Goal: Information Seeking & Learning: Check status

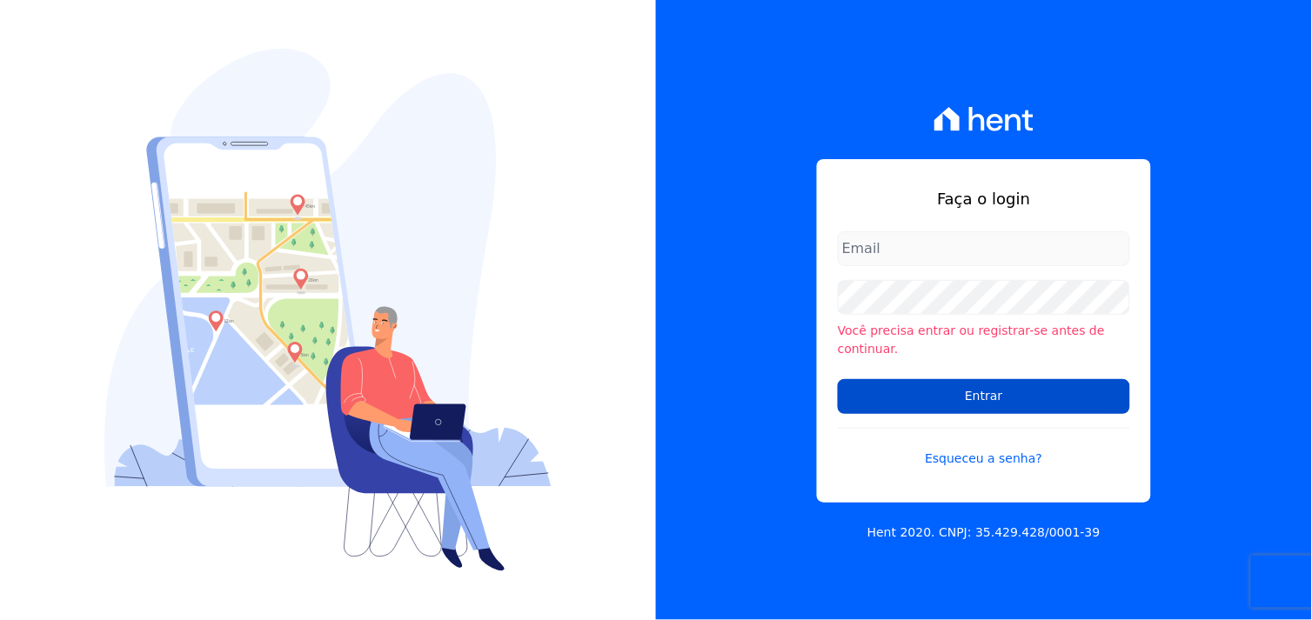
type input "marcos.real@realmarka.com.br"
click at [972, 390] on input "Entrar" at bounding box center [984, 396] width 292 height 35
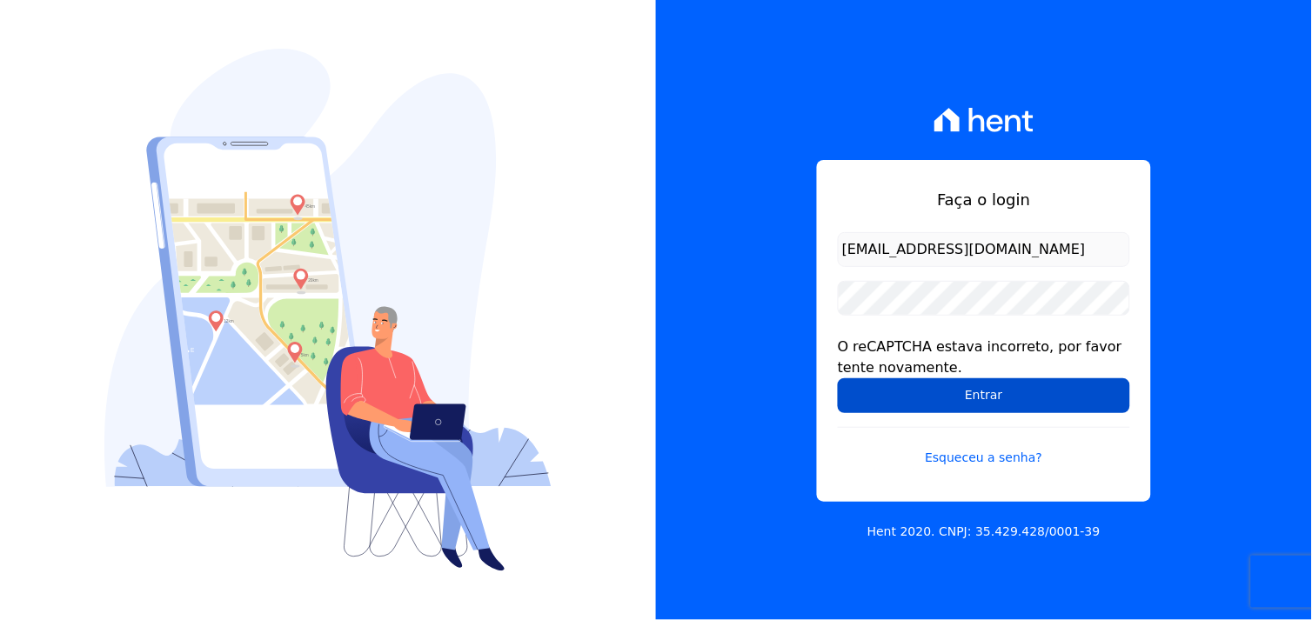
click at [953, 397] on input "Entrar" at bounding box center [984, 396] width 292 height 35
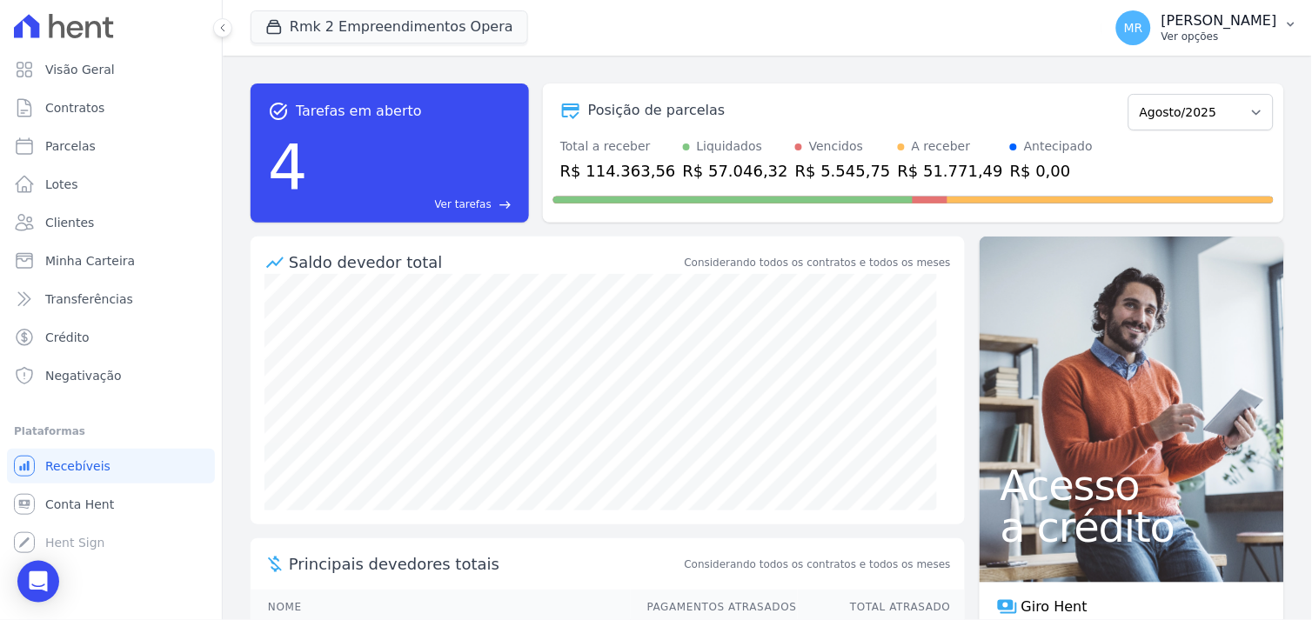
drag, startPoint x: 1216, startPoint y: 23, endPoint x: 1228, endPoint y: 35, distance: 16.0
click at [1218, 23] on p "[PERSON_NAME]" at bounding box center [1220, 20] width 116 height 17
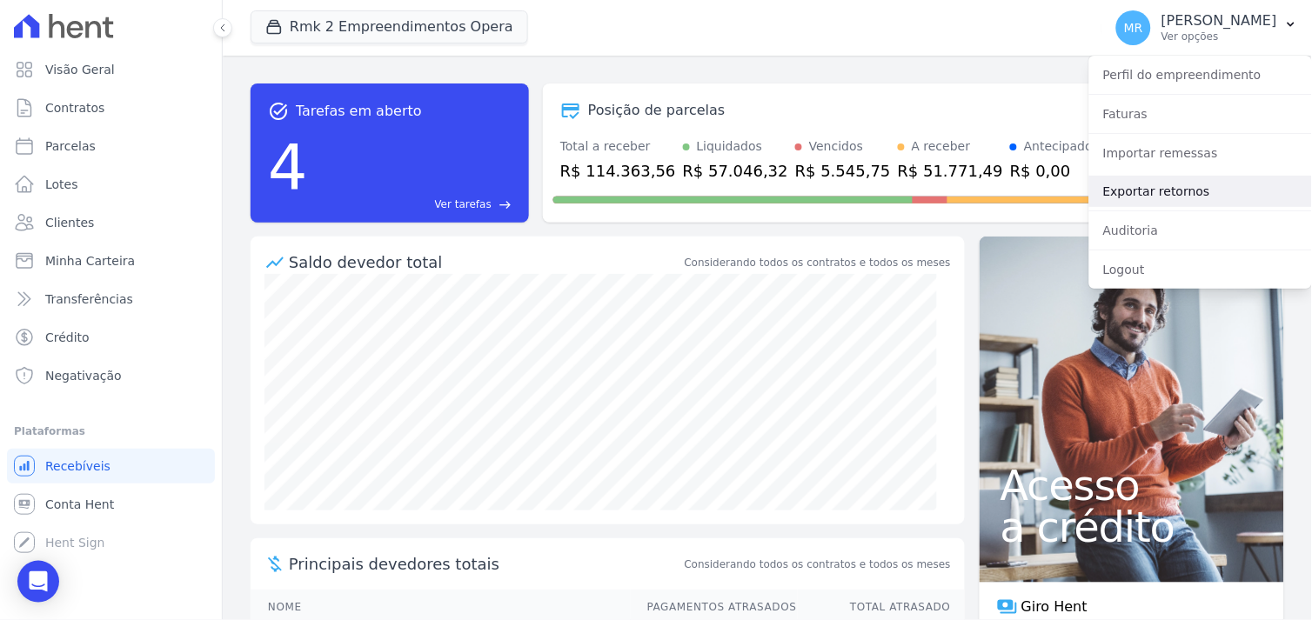
click at [1153, 193] on link "Exportar retornos" at bounding box center [1200, 191] width 223 height 31
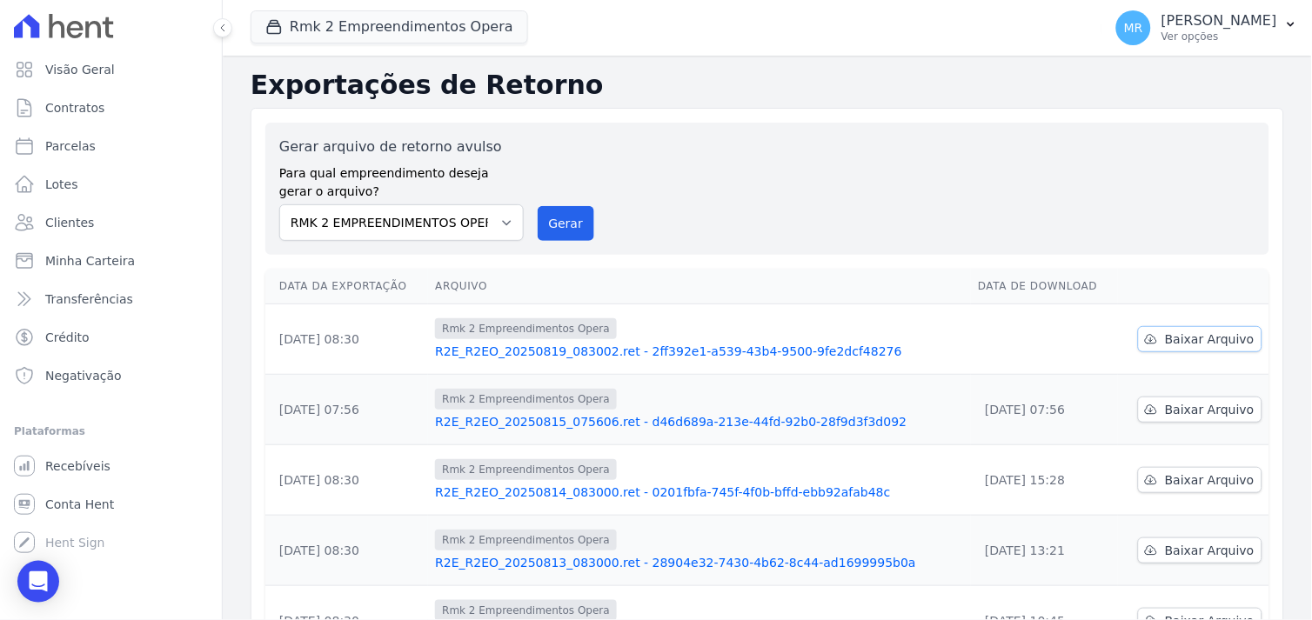
click at [1189, 342] on span "Baixar Arquivo" at bounding box center [1210, 339] width 90 height 17
click at [397, 27] on button "Rmk 2 Empreendimentos Opera" at bounding box center [390, 26] width 278 height 33
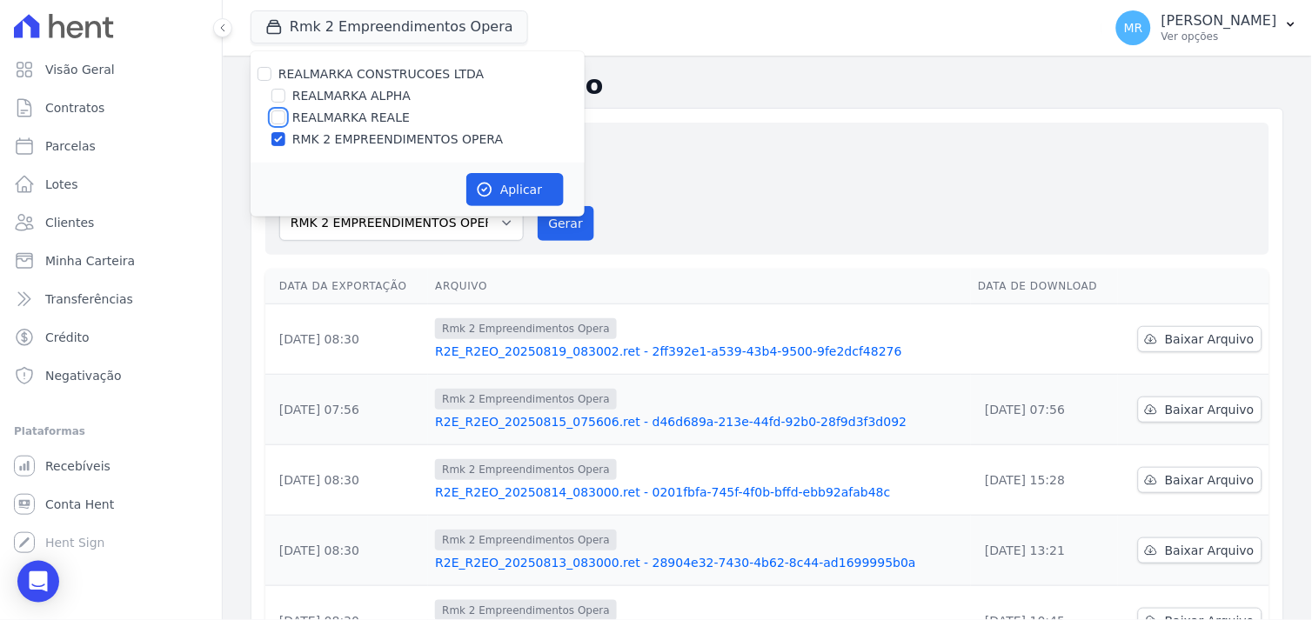
click at [276, 117] on input "REALMARKA REALE" at bounding box center [278, 118] width 14 height 14
checkbox input "true"
click at [275, 139] on input "RMK 2 EMPREENDIMENTOS OPERA" at bounding box center [278, 139] width 14 height 14
checkbox input "false"
click at [497, 192] on button "Aplicar" at bounding box center [514, 189] width 97 height 33
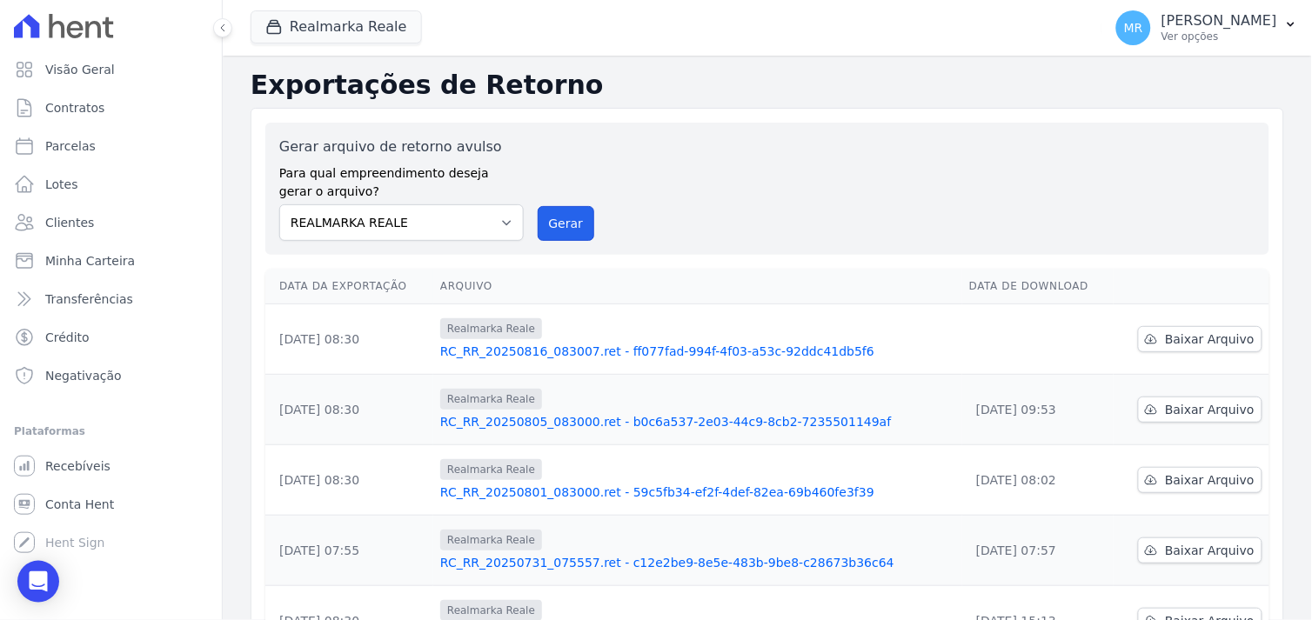
drag, startPoint x: 567, startPoint y: 229, endPoint x: 727, endPoint y: 169, distance: 171.0
click at [566, 229] on button "Gerar" at bounding box center [566, 223] width 57 height 35
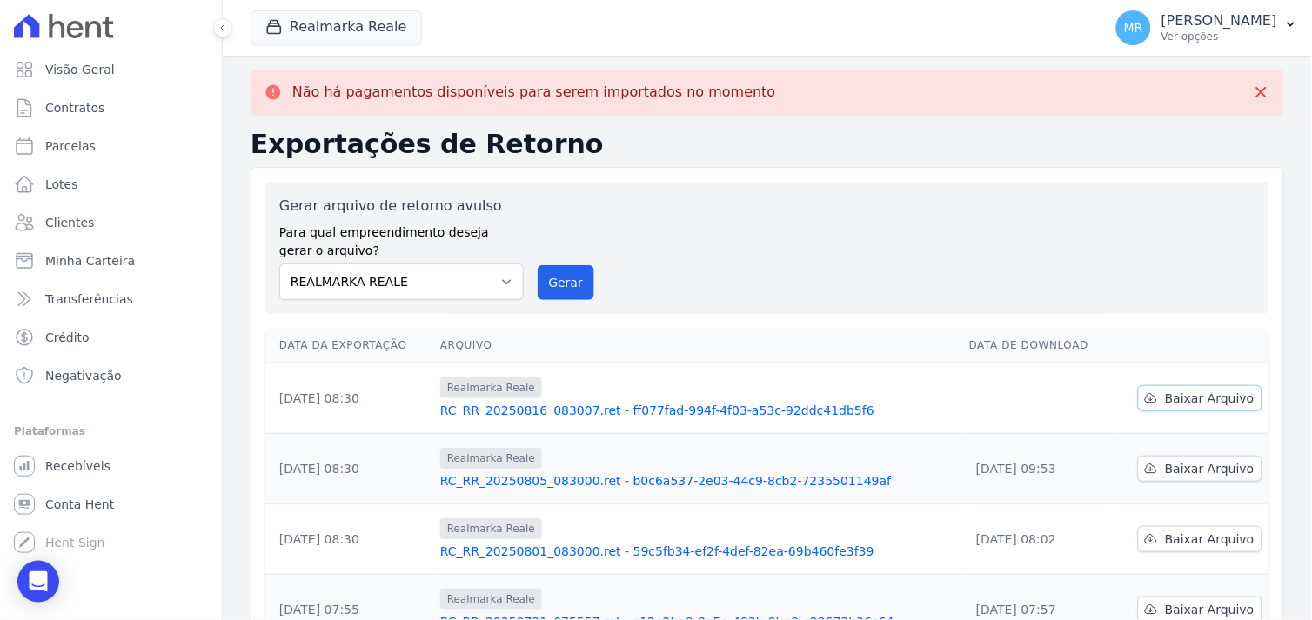
click at [1205, 393] on span "Baixar Arquivo" at bounding box center [1210, 398] width 90 height 17
click at [1181, 397] on span "Baixar Arquivo" at bounding box center [1210, 398] width 90 height 17
click at [507, 278] on select "REALMARKA ALPHA REALMARKA REALE RMK 2 EMPREENDIMENTOS OPERA" at bounding box center [401, 282] width 245 height 37
select select "7680797a-88b1-4880-b551-36a4daee57a8"
click at [279, 264] on select "REALMARKA ALPHA REALMARKA REALE RMK 2 EMPREENDIMENTOS OPERA" at bounding box center [401, 282] width 245 height 37
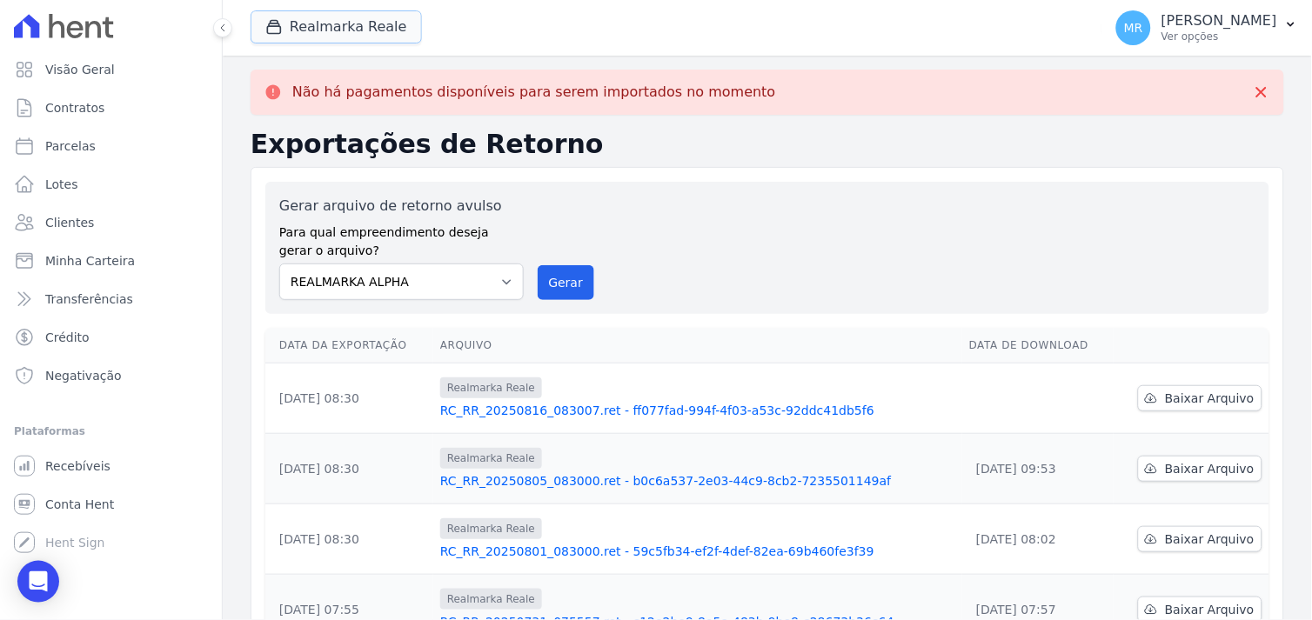
drag, startPoint x: 390, startPoint y: 23, endPoint x: 369, endPoint y: 47, distance: 32.1
click at [390, 24] on button "Realmarka Reale" at bounding box center [336, 26] width 171 height 33
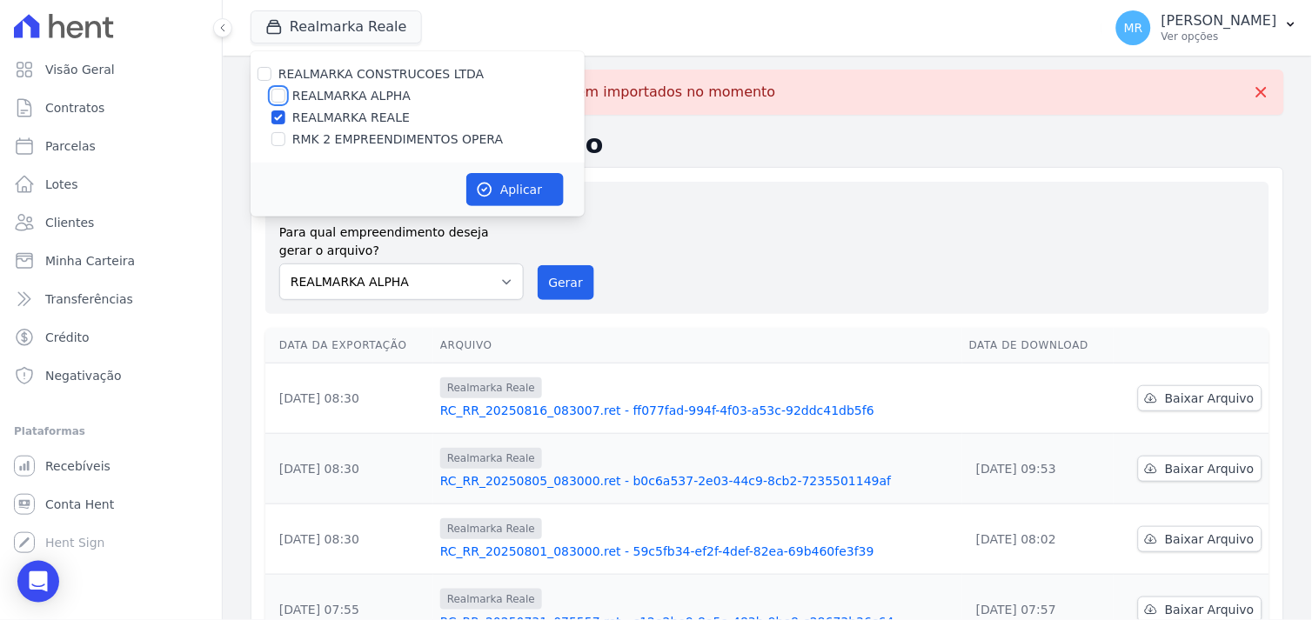
drag, startPoint x: 276, startPoint y: 90, endPoint x: 281, endPoint y: 107, distance: 17.3
click at [276, 92] on input "REALMARKA ALPHA" at bounding box center [278, 96] width 14 height 14
checkbox input "true"
click at [281, 117] on input "REALMARKA REALE" at bounding box center [278, 118] width 14 height 14
checkbox input "false"
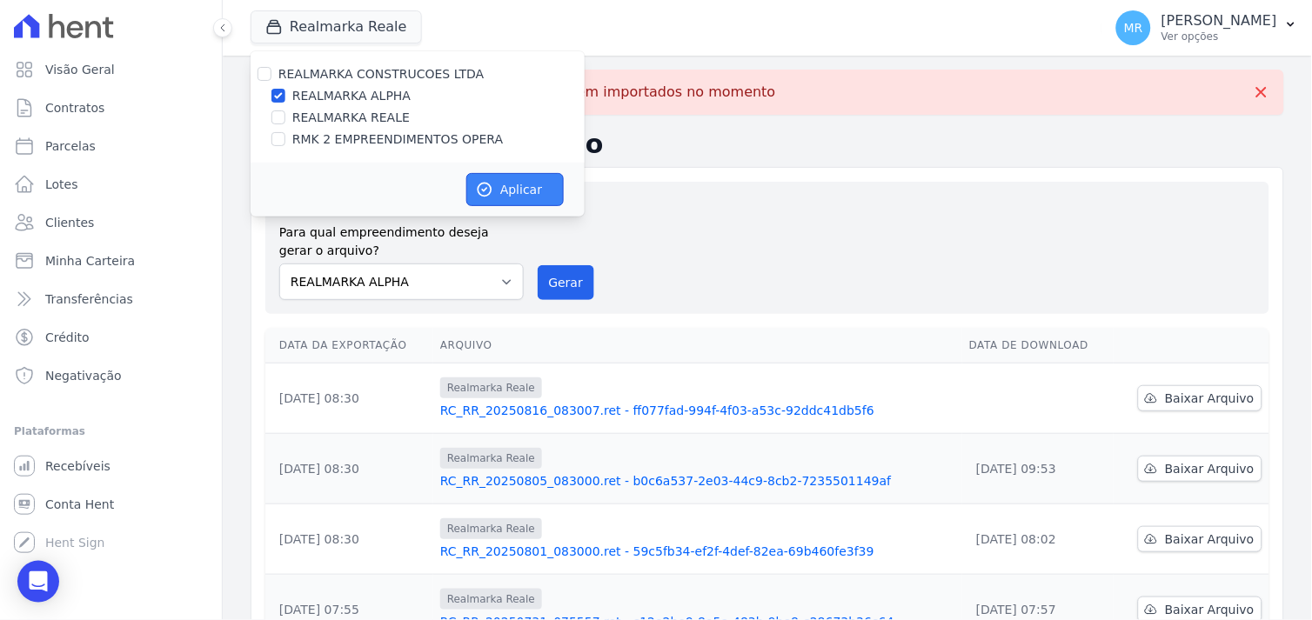
click at [514, 189] on button "Aplicar" at bounding box center [514, 189] width 97 height 33
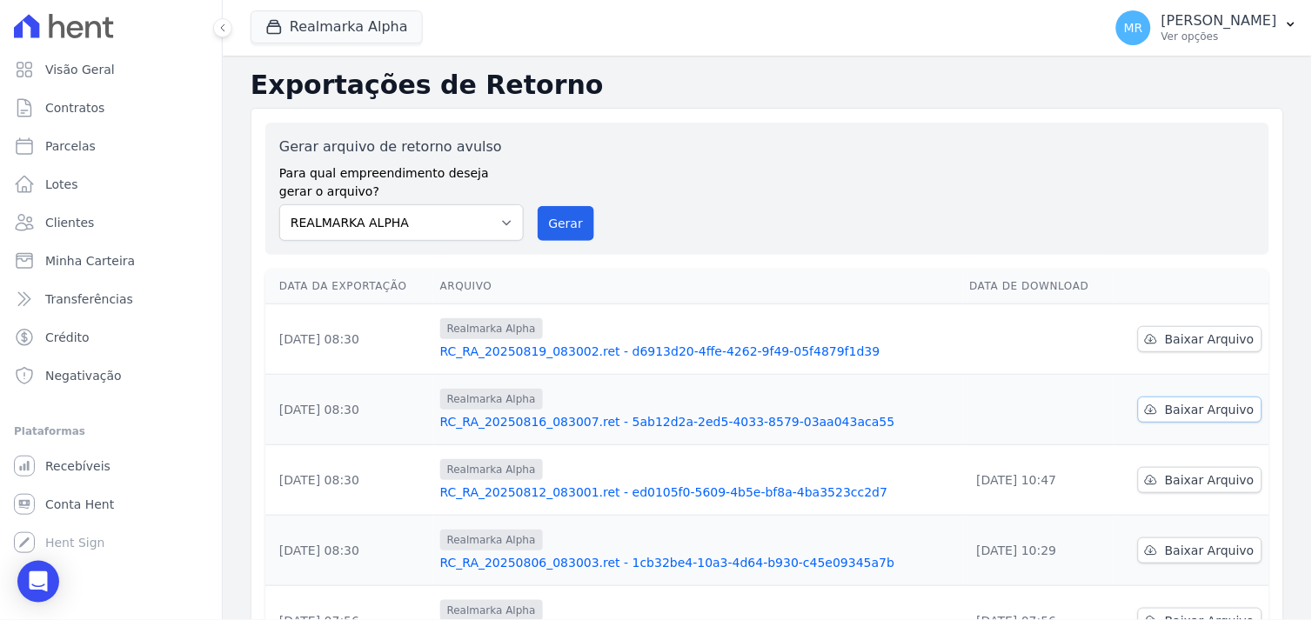
click at [1185, 405] on span "Baixar Arquivo" at bounding box center [1210, 409] width 90 height 17
click at [1237, 343] on span "Baixar Arquivo" at bounding box center [1210, 339] width 90 height 17
click at [41, 340] on link "Crédito" at bounding box center [111, 337] width 208 height 35
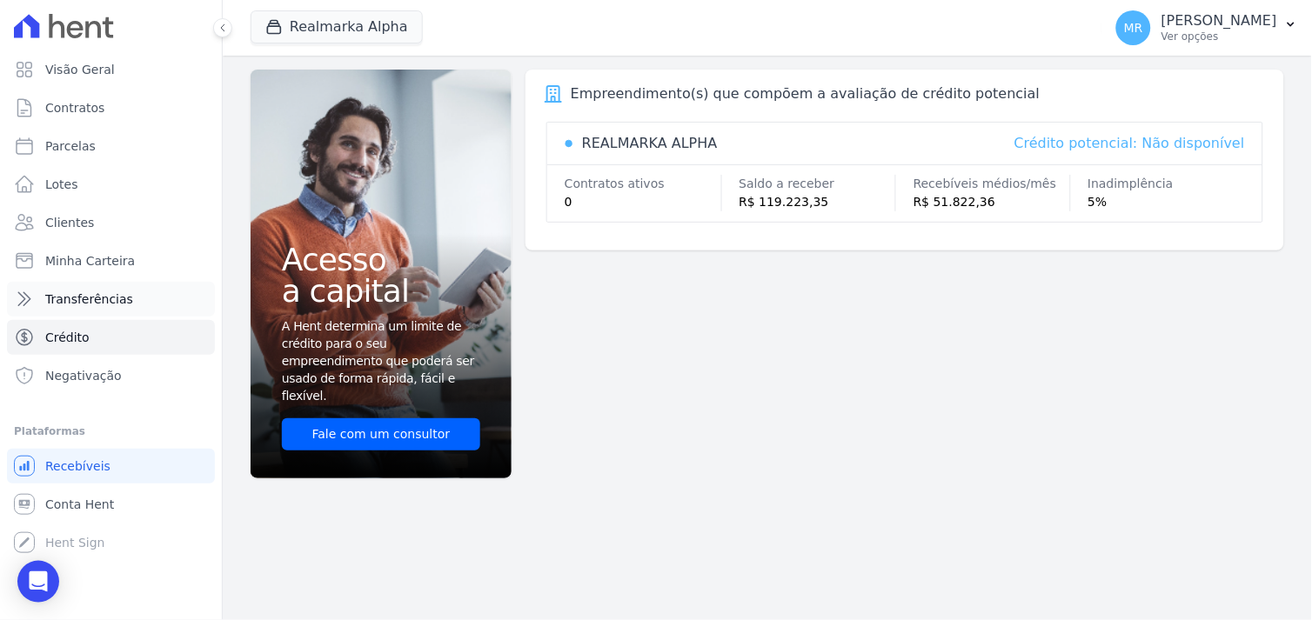
click at [58, 287] on link "Transferências" at bounding box center [111, 299] width 208 height 35
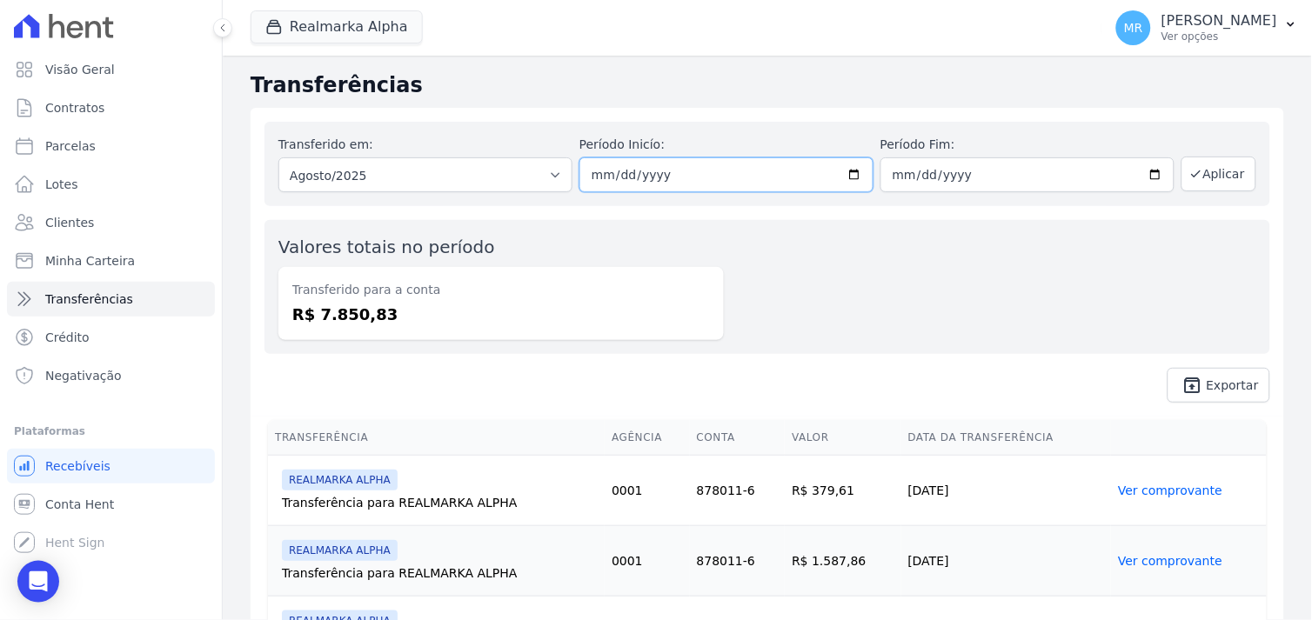
drag, startPoint x: 847, startPoint y: 170, endPoint x: 827, endPoint y: 186, distance: 25.3
click at [841, 172] on input "[DATE]" at bounding box center [727, 174] width 294 height 35
type input "2025-08-15"
drag, startPoint x: 1142, startPoint y: 172, endPoint x: 1134, endPoint y: 178, distance: 10.6
click at [1141, 175] on input "[DATE]" at bounding box center [1028, 174] width 294 height 35
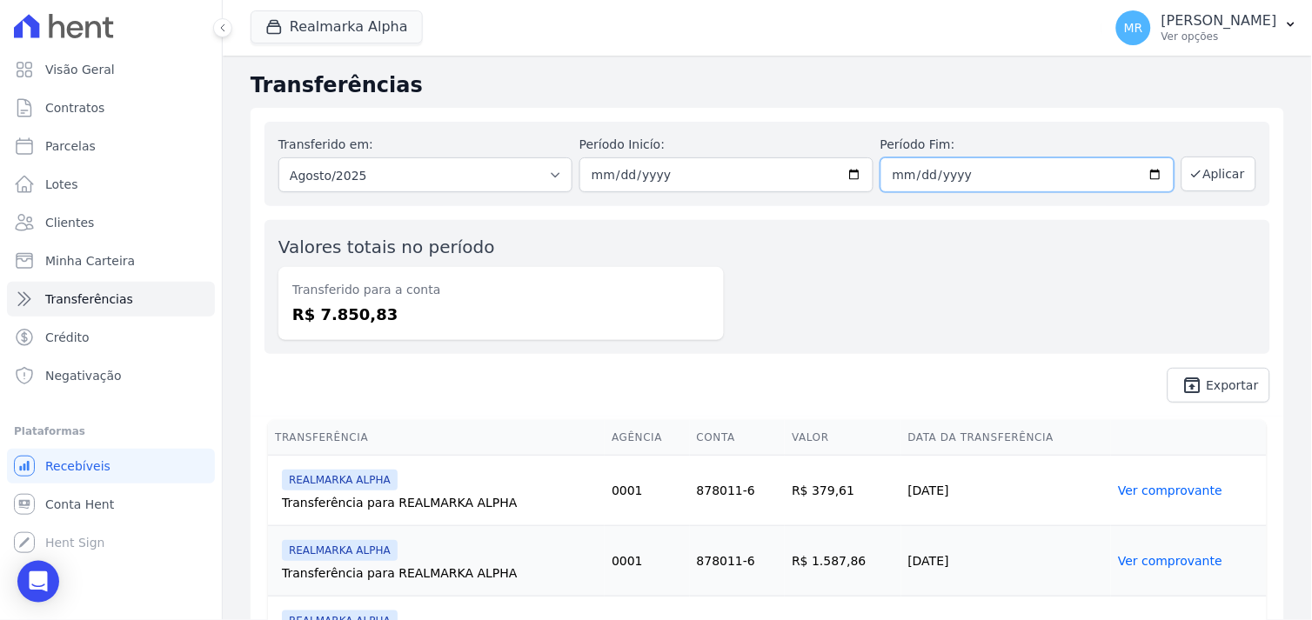
type input "[DATE]"
click at [1203, 176] on button "Aplicar" at bounding box center [1219, 174] width 75 height 35
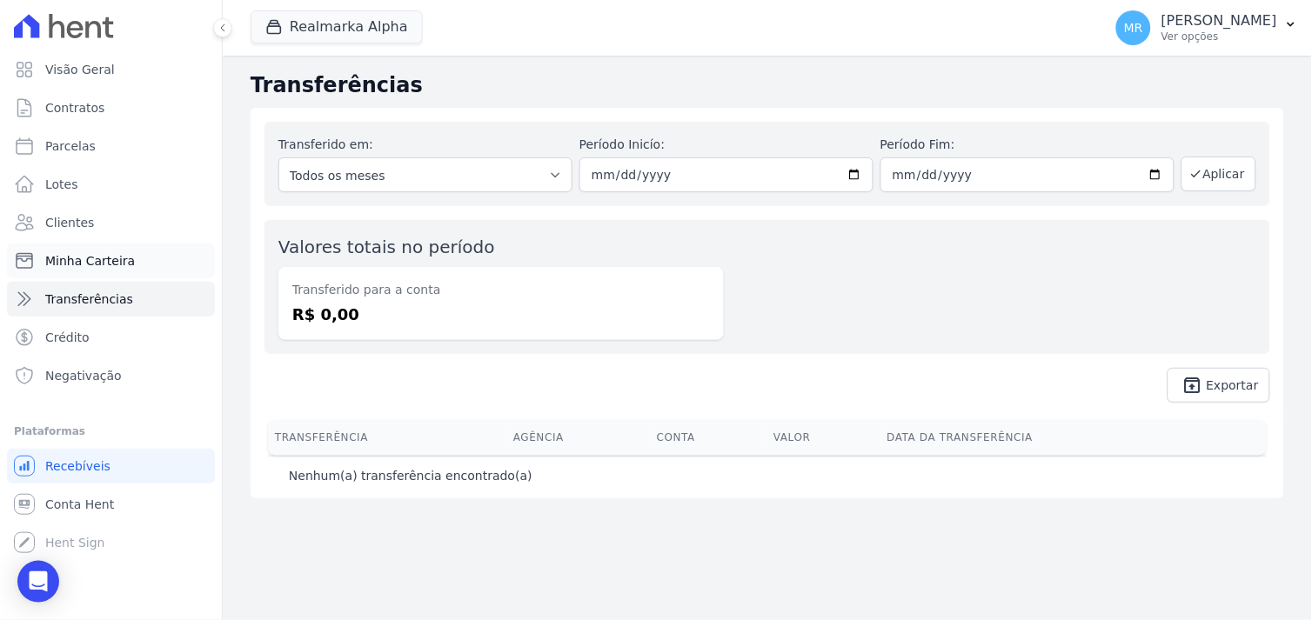
click at [84, 265] on span "Minha Carteira" at bounding box center [90, 260] width 90 height 17
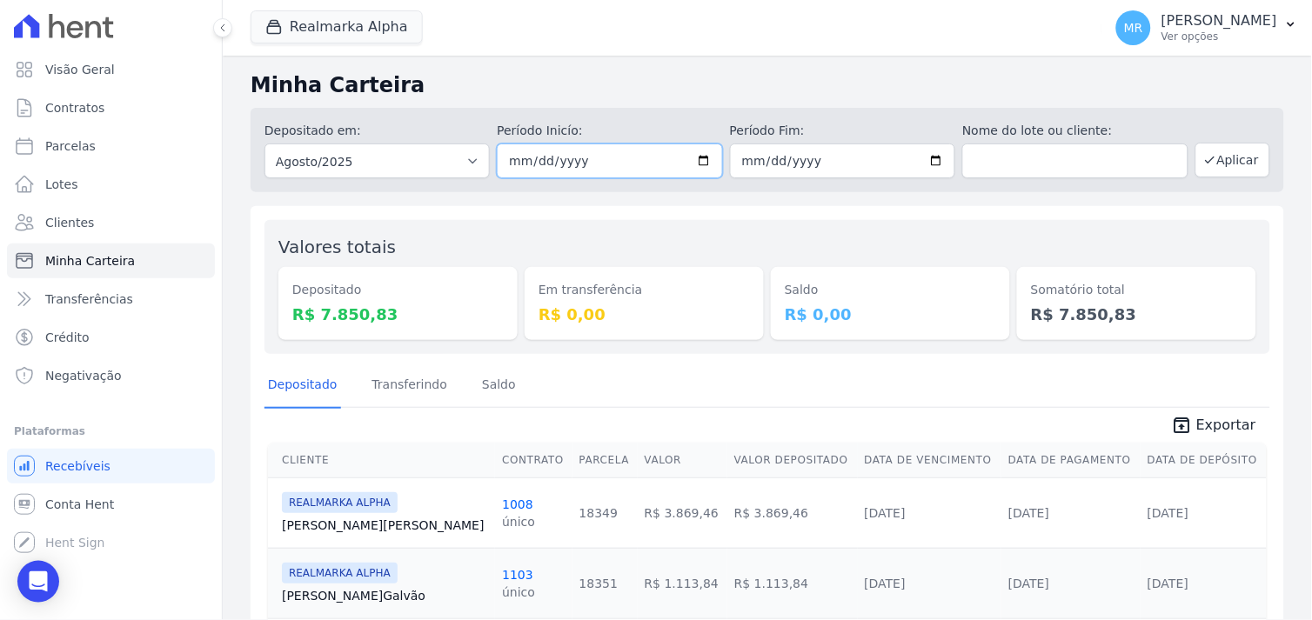
click at [710, 158] on input "[DATE]" at bounding box center [609, 161] width 225 height 35
click at [698, 160] on input "[DATE]" at bounding box center [609, 161] width 225 height 35
type input "[DATE]"
drag, startPoint x: 932, startPoint y: 157, endPoint x: 901, endPoint y: 180, distance: 37.9
click at [927, 161] on input "[DATE]" at bounding box center [842, 161] width 225 height 35
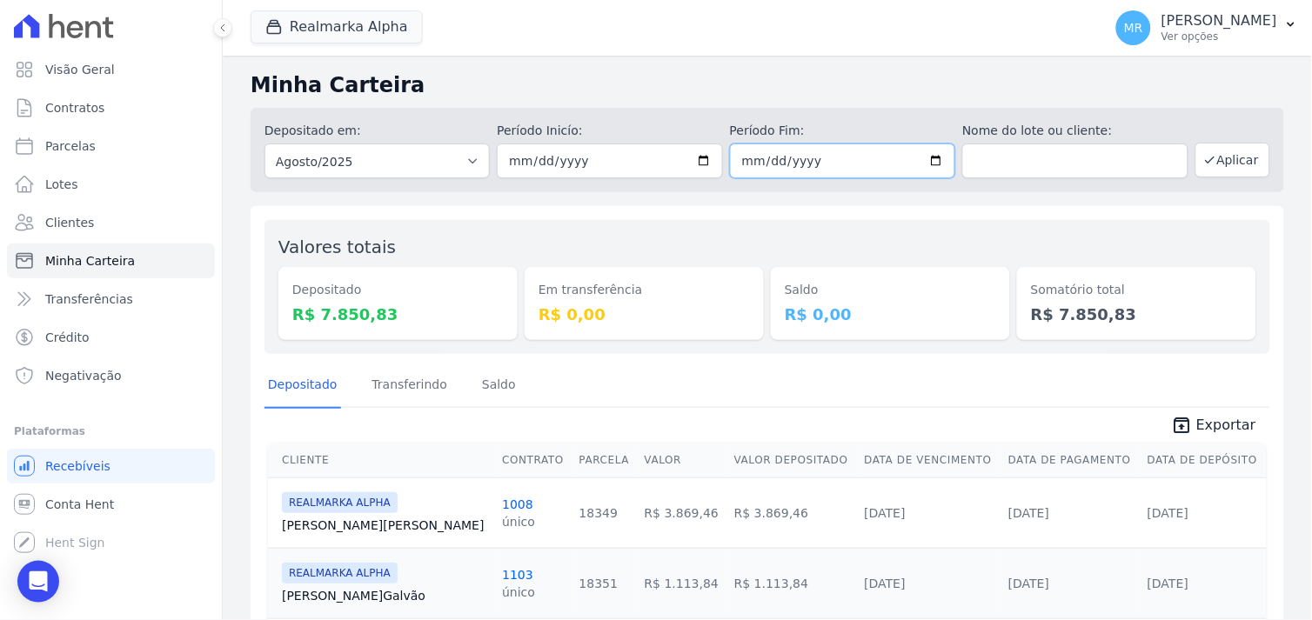
type input "[DATE]"
drag, startPoint x: 1236, startPoint y: 154, endPoint x: 1229, endPoint y: 163, distance: 11.1
click at [1233, 157] on button "Aplicar" at bounding box center [1233, 160] width 75 height 35
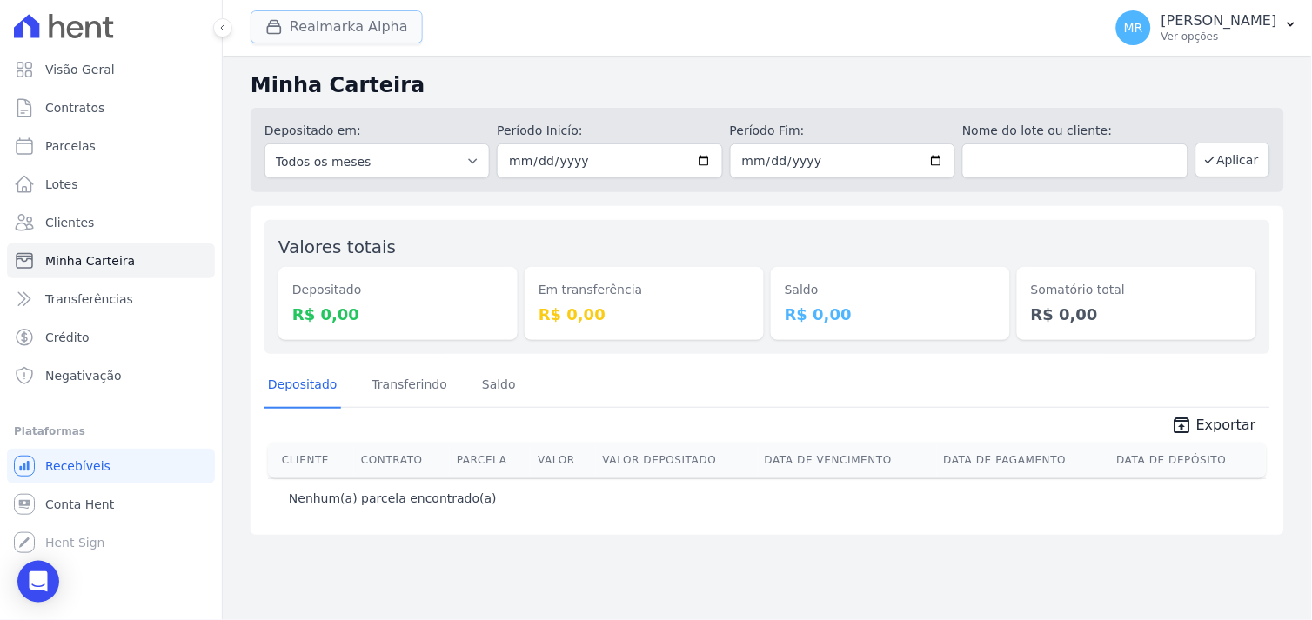
click at [385, 27] on button "Realmarka Alpha" at bounding box center [337, 26] width 172 height 33
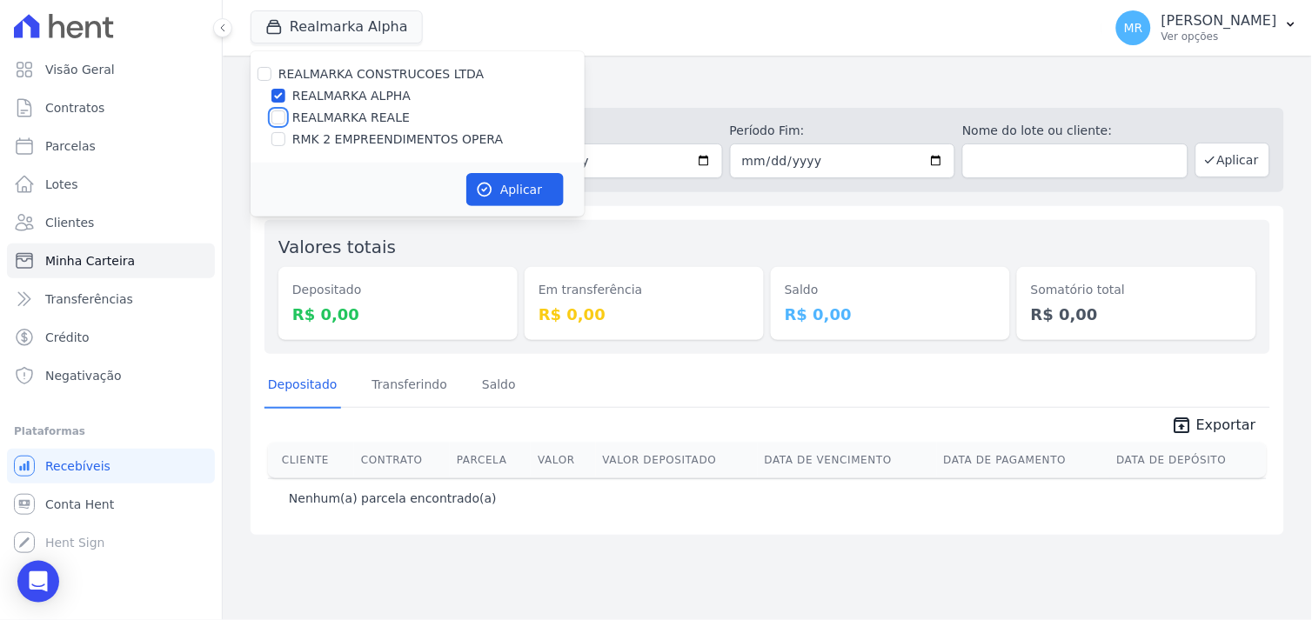
click at [278, 120] on input "REALMARKA REALE" at bounding box center [278, 118] width 14 height 14
checkbox input "true"
drag, startPoint x: 281, startPoint y: 99, endPoint x: 276, endPoint y: 115, distance: 16.5
click at [281, 101] on input "REALMARKA ALPHA" at bounding box center [278, 96] width 14 height 14
checkbox input "false"
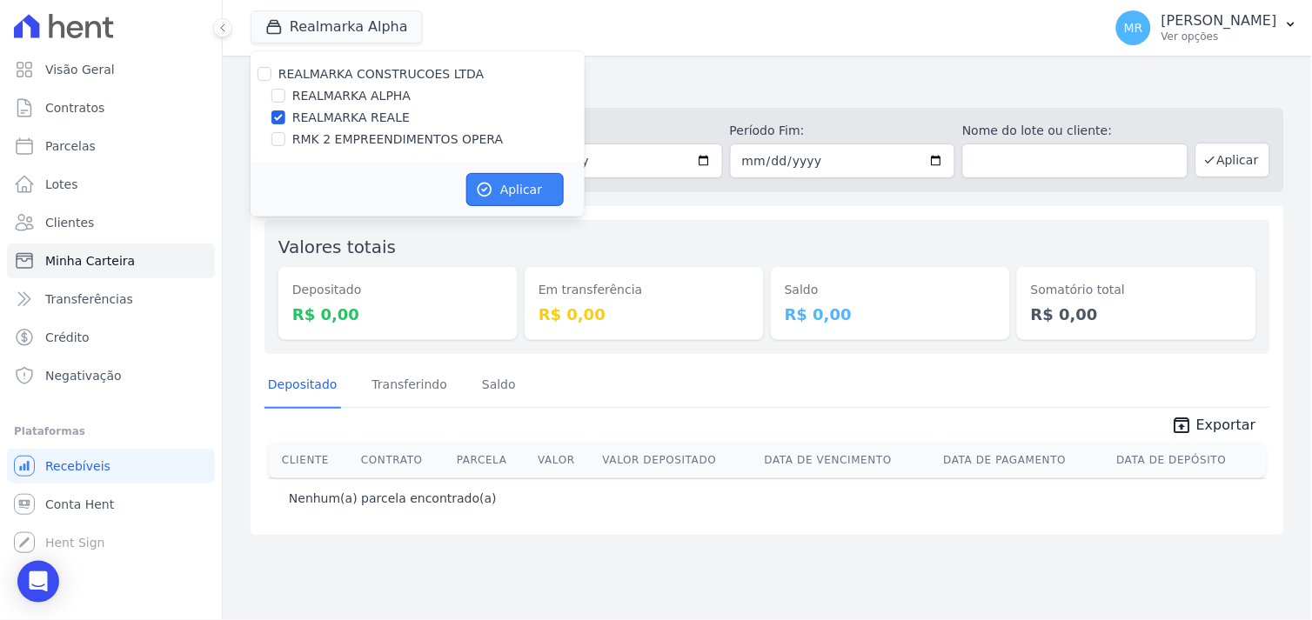
click at [506, 193] on button "Aplicar" at bounding box center [514, 189] width 97 height 33
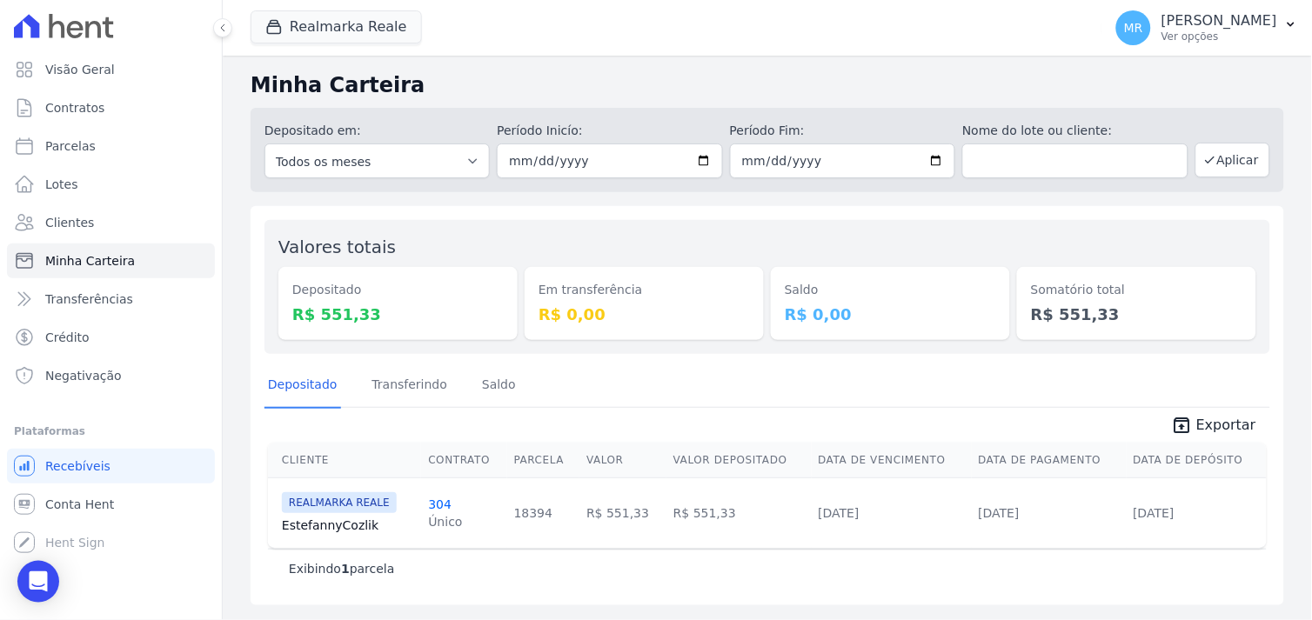
drag, startPoint x: 279, startPoint y: 461, endPoint x: 1211, endPoint y: 524, distance: 934.0
click at [1211, 524] on table "Cliente Contrato Parcela Valor Valor Depositado Data de Vencimento Data de Paga…" at bounding box center [767, 495] width 999 height 105
copy table "Cliente Contrato Parcela Valor Valor Depositado Data de Vencimento Data de Paga…"
drag, startPoint x: 318, startPoint y: 23, endPoint x: 311, endPoint y: 30, distance: 11.1
click at [316, 27] on button "Realmarka Reale" at bounding box center [336, 26] width 171 height 33
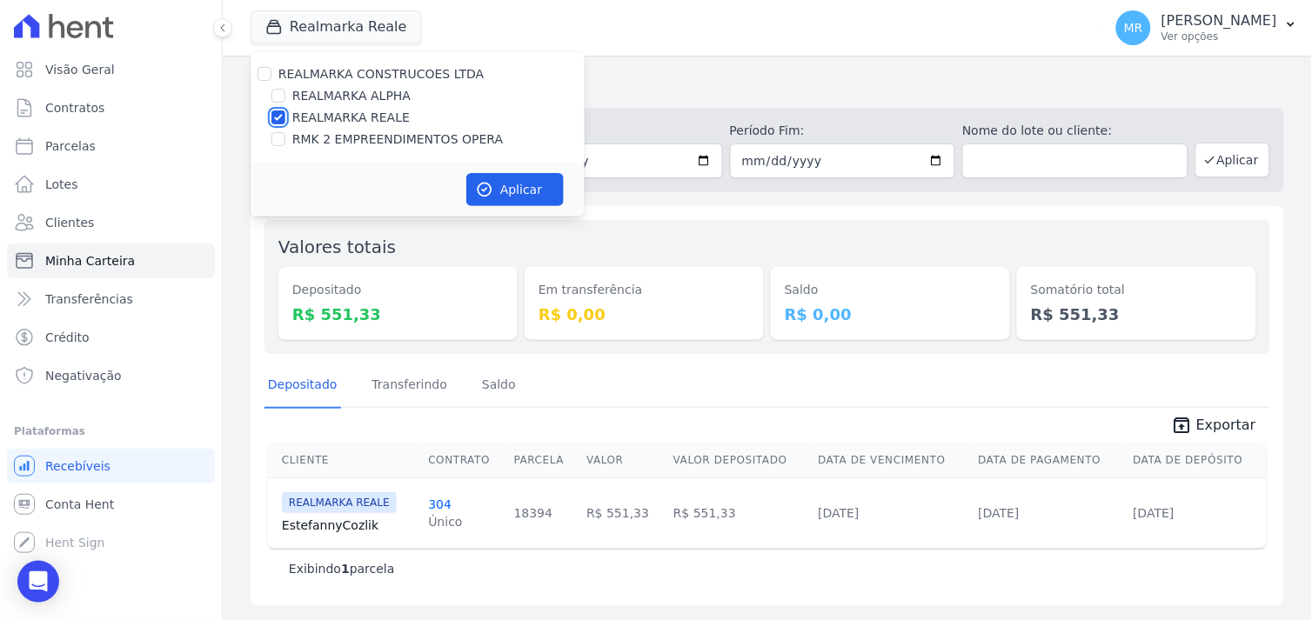
click at [276, 119] on input "REALMARKA REALE" at bounding box center [278, 118] width 14 height 14
checkbox input "false"
click at [278, 142] on input "RMK 2 EMPREENDIMENTOS OPERA" at bounding box center [278, 139] width 14 height 14
checkbox input "true"
click at [498, 187] on button "Aplicar" at bounding box center [514, 189] width 97 height 33
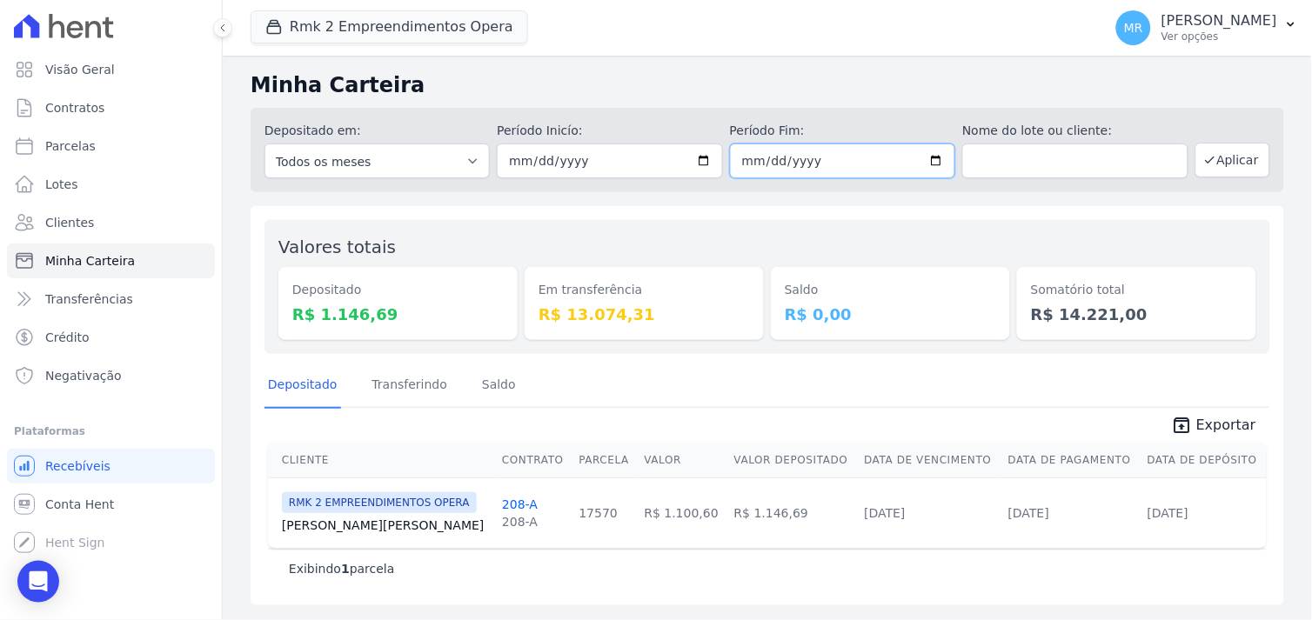
click at [936, 161] on input "[DATE]" at bounding box center [842, 161] width 225 height 35
click at [929, 163] on input "[DATE]" at bounding box center [842, 161] width 225 height 35
click at [67, 179] on span "Lotes" at bounding box center [61, 184] width 33 height 17
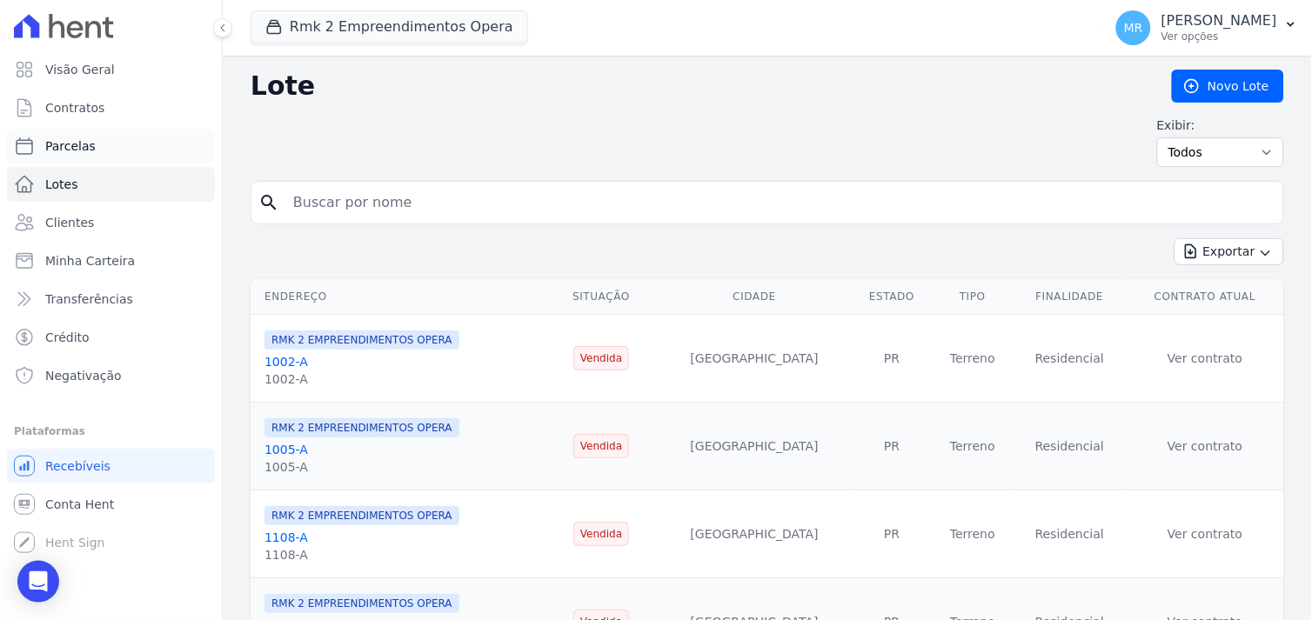
click at [57, 150] on span "Parcelas" at bounding box center [70, 145] width 50 height 17
select select
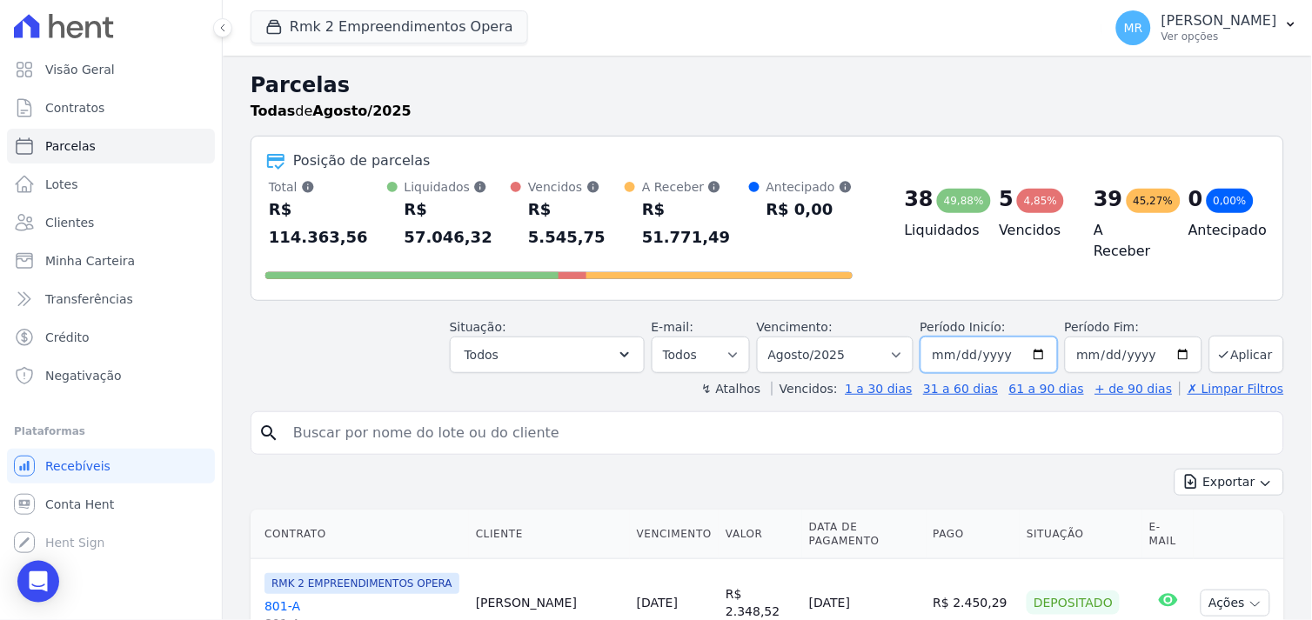
click at [1034, 337] on input "[DATE]" at bounding box center [989, 355] width 137 height 37
type input "[DATE]"
click at [1176, 337] on input "[DATE]" at bounding box center [1133, 355] width 137 height 37
type input "[DATE]"
drag, startPoint x: 1250, startPoint y: 325, endPoint x: 1242, endPoint y: 332, distance: 10.5
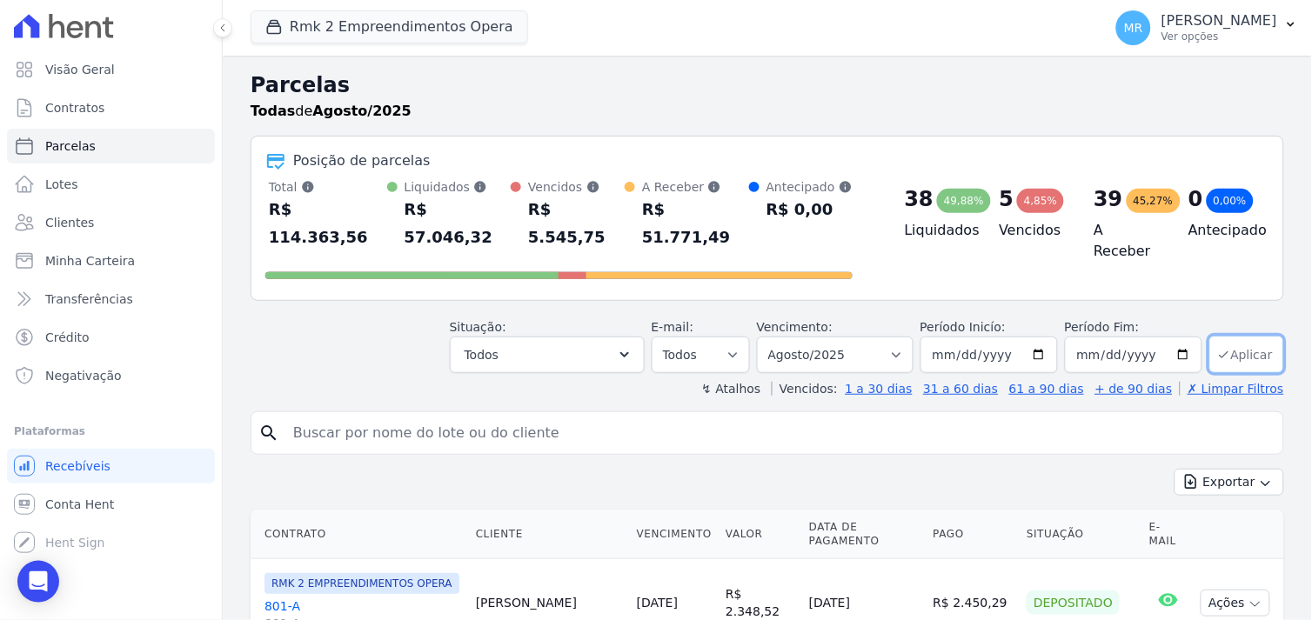
click at [1250, 336] on button "Aplicar" at bounding box center [1246, 354] width 75 height 37
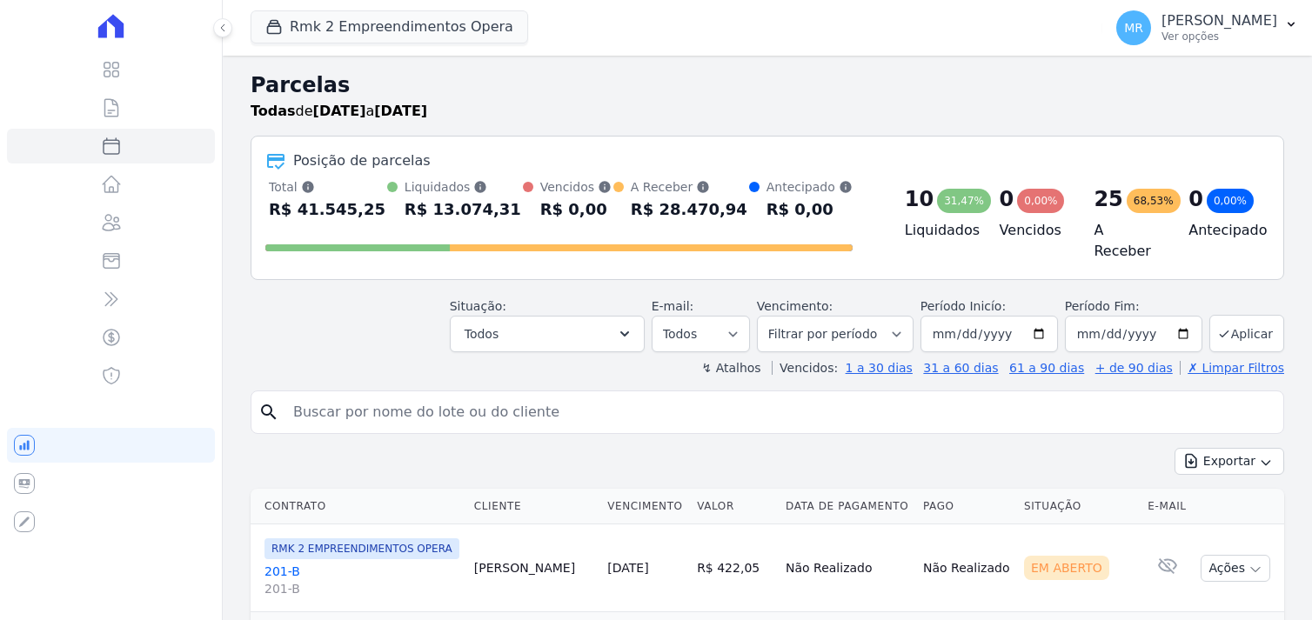
select select
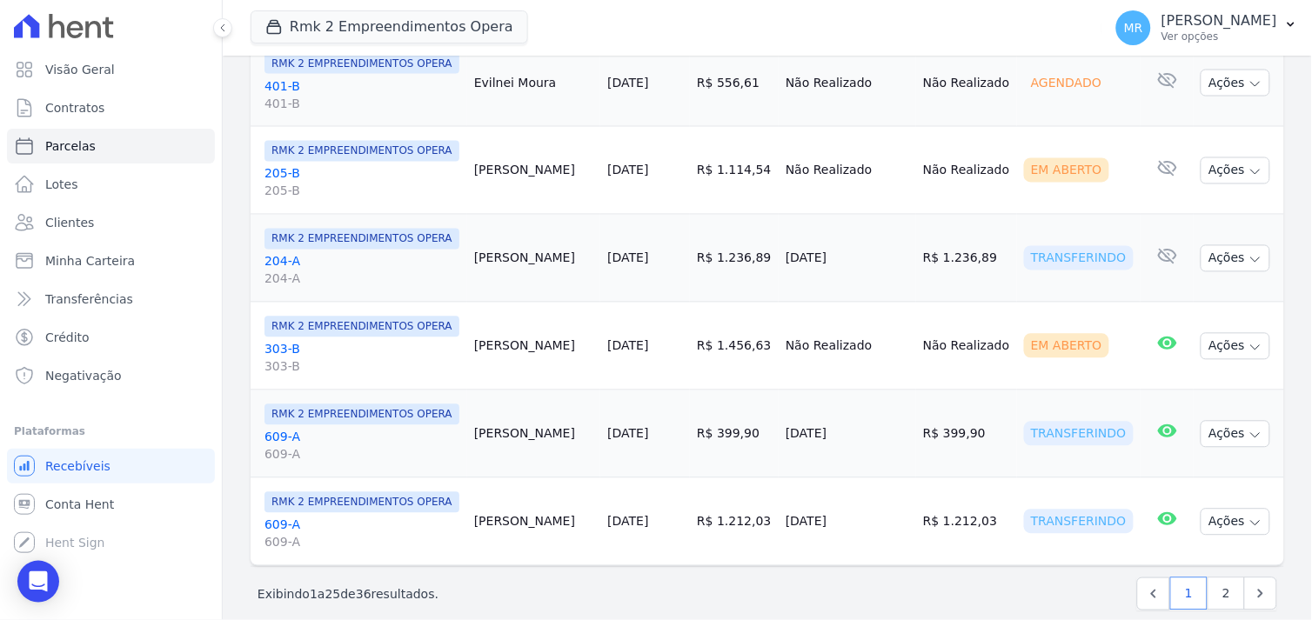
scroll to position [2172, 0]
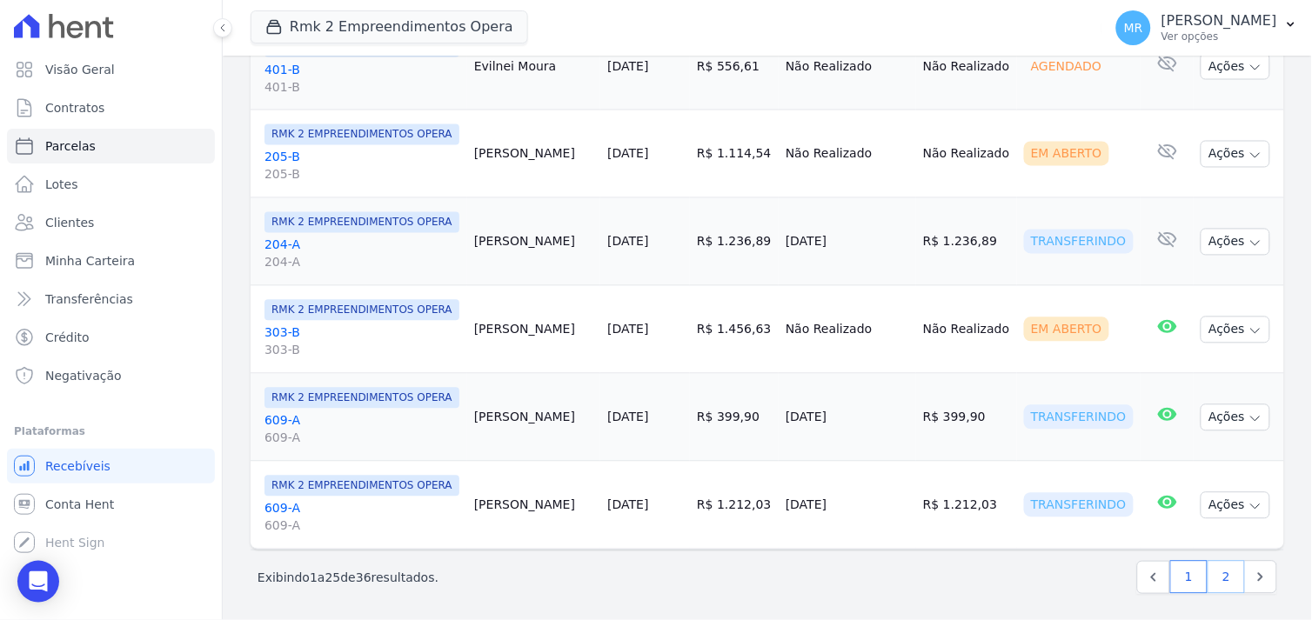
click at [1215, 575] on link "2" at bounding box center [1226, 577] width 37 height 33
select select
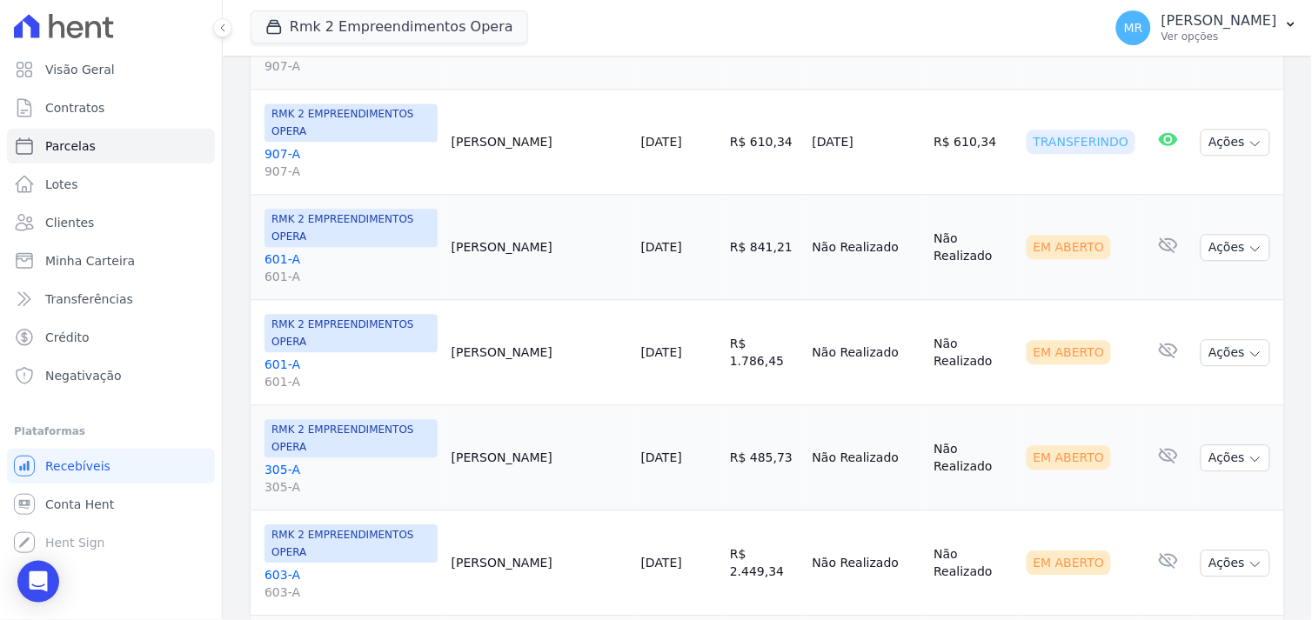
scroll to position [941, 0]
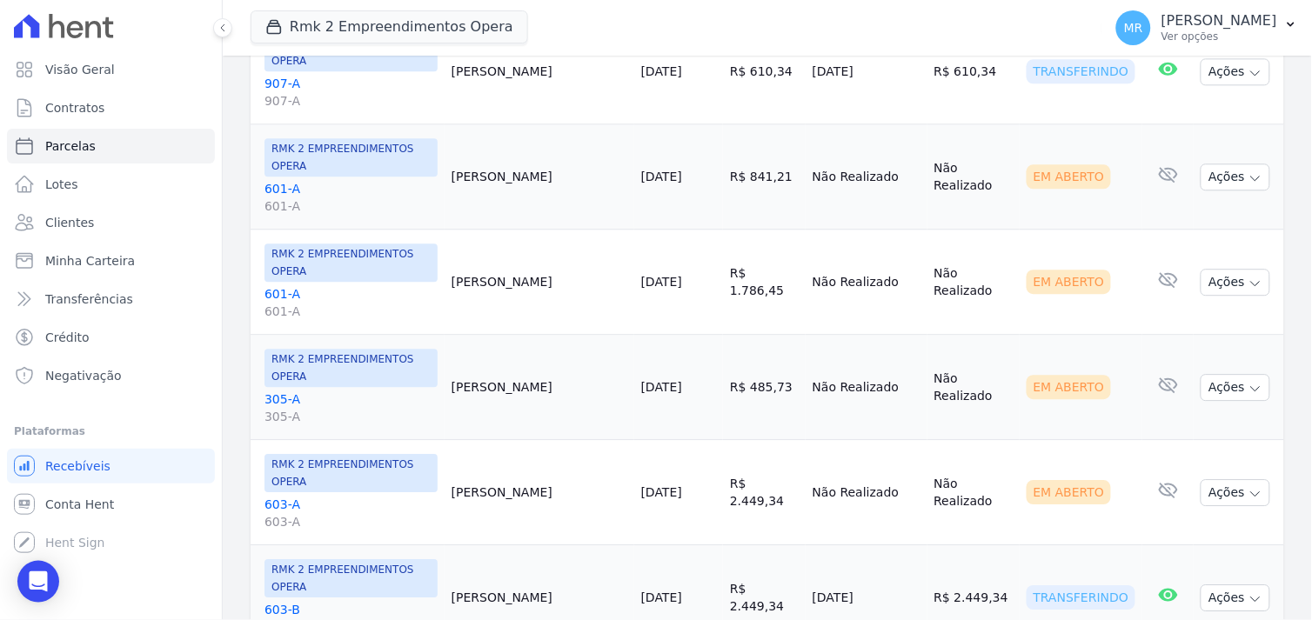
select select
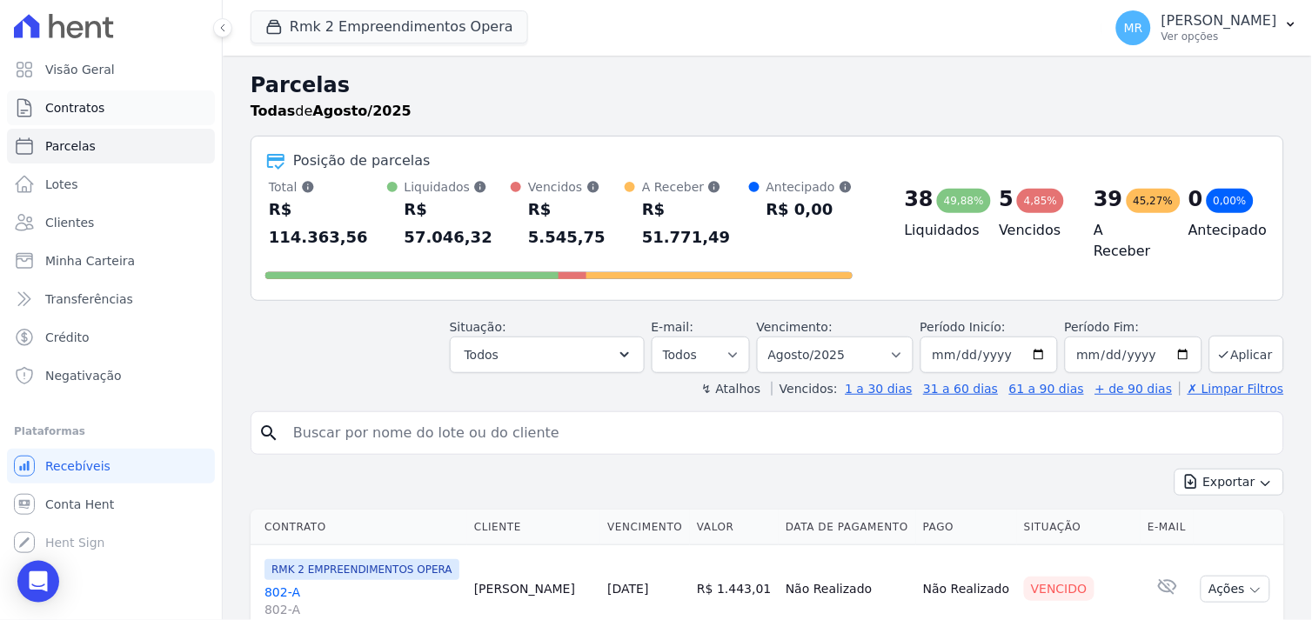
click at [68, 99] on span "Contratos" at bounding box center [74, 107] width 59 height 17
